Goal: Task Accomplishment & Management: Manage account settings

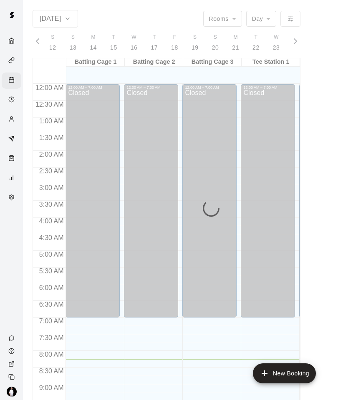
scroll to position [0, 3509]
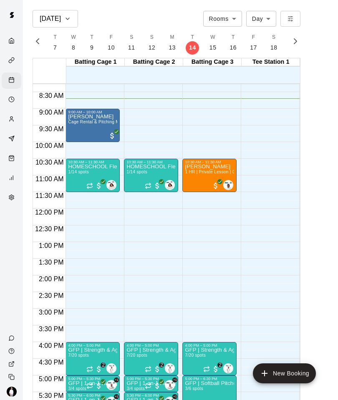
click at [94, 124] on span "Cage Rental & Pitching Machine" at bounding box center [100, 122] width 64 height 5
click at [74, 152] on img "edit" at bounding box center [77, 148] width 10 height 10
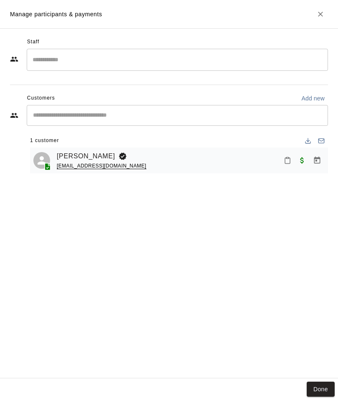
click at [75, 158] on link "[PERSON_NAME]" at bounding box center [86, 156] width 58 height 11
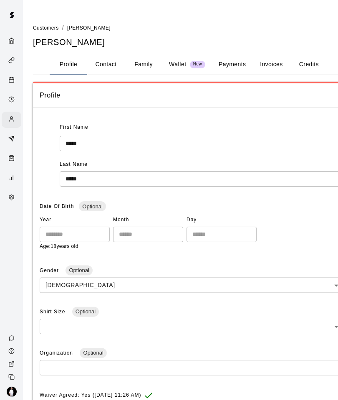
click at [142, 63] on button "Family" at bounding box center [144, 65] width 38 height 20
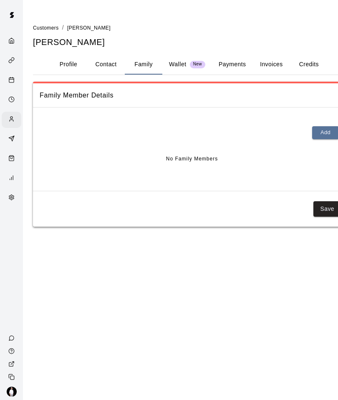
click at [108, 66] on button "Contact" at bounding box center [106, 65] width 38 height 20
select select "**"
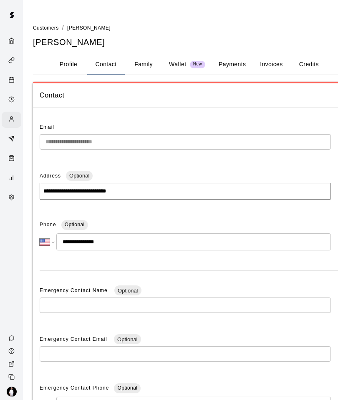
click at [68, 63] on button "Profile" at bounding box center [69, 65] width 38 height 20
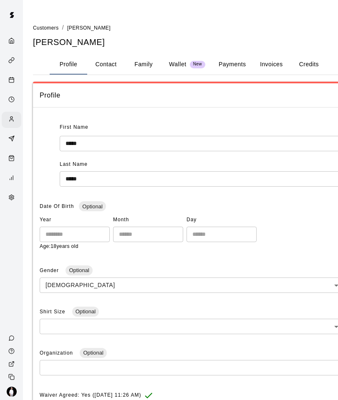
click at [14, 83] on rect "Calendar" at bounding box center [11, 80] width 5 height 5
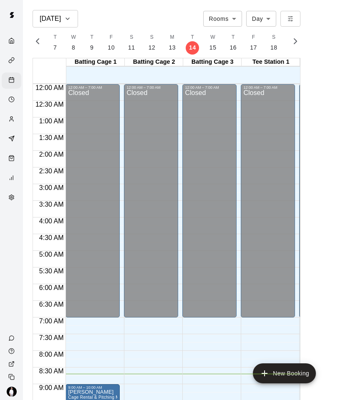
scroll to position [290, 0]
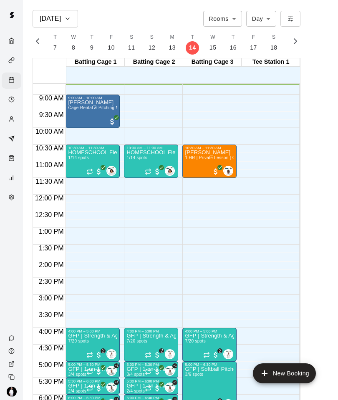
click at [149, 153] on p "HOMESCHOOL Flexibility & Tumbling Class | Coach [PERSON_NAME] | Mondays | 10:30…" at bounding box center [150, 153] width 49 height 0
click at [135, 186] on img "edit" at bounding box center [135, 182] width 10 height 10
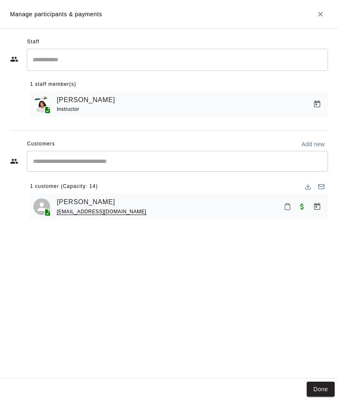
click at [86, 203] on link "[PERSON_NAME]" at bounding box center [86, 202] width 58 height 11
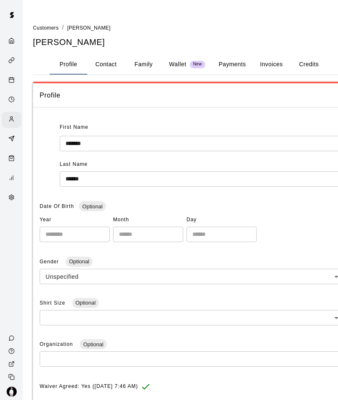
click at [145, 65] on button "Family" at bounding box center [144, 65] width 38 height 20
